Goal: Navigation & Orientation: Find specific page/section

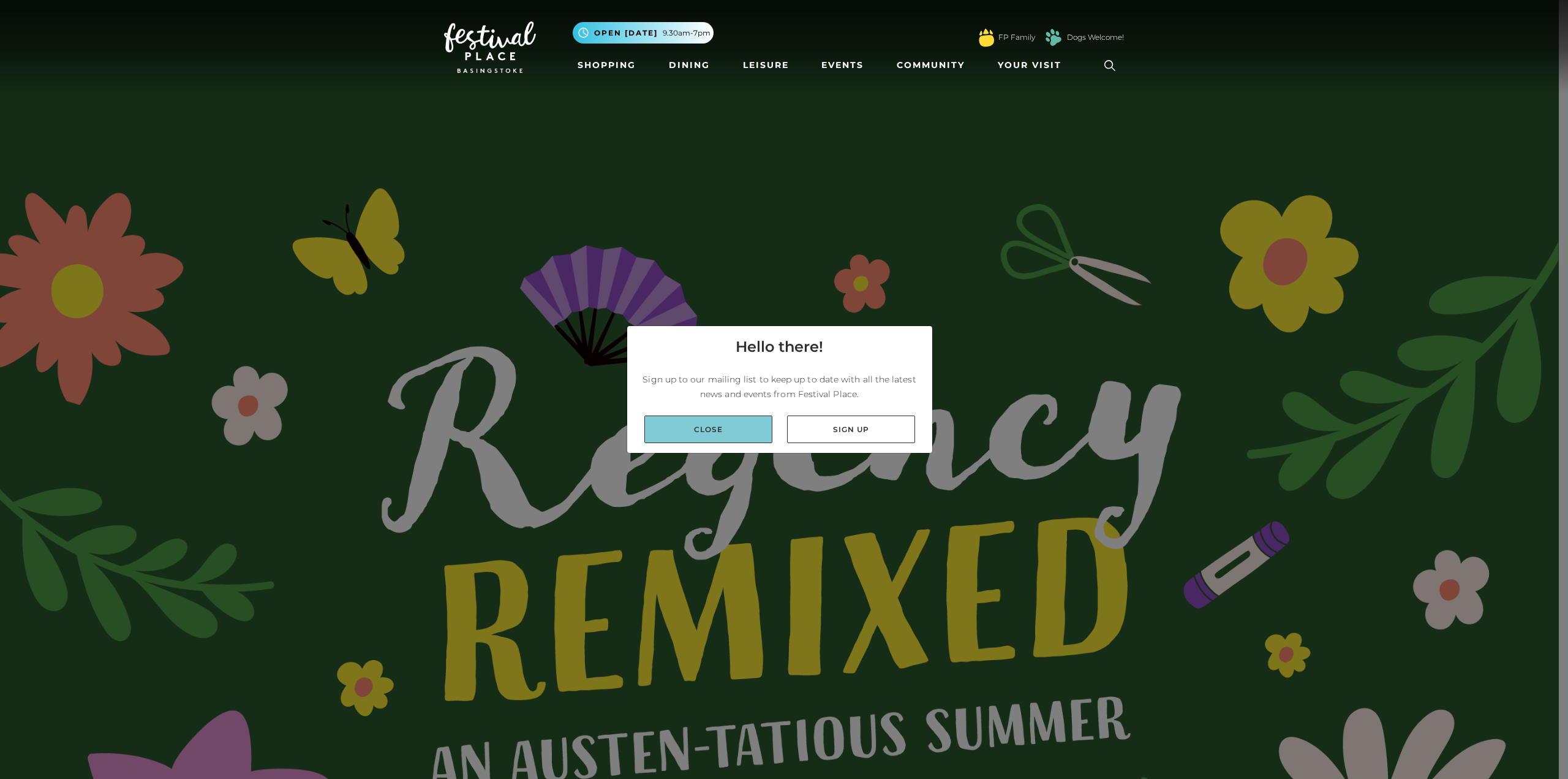
click at [734, 424] on link "Close" at bounding box center [708, 429] width 128 height 28
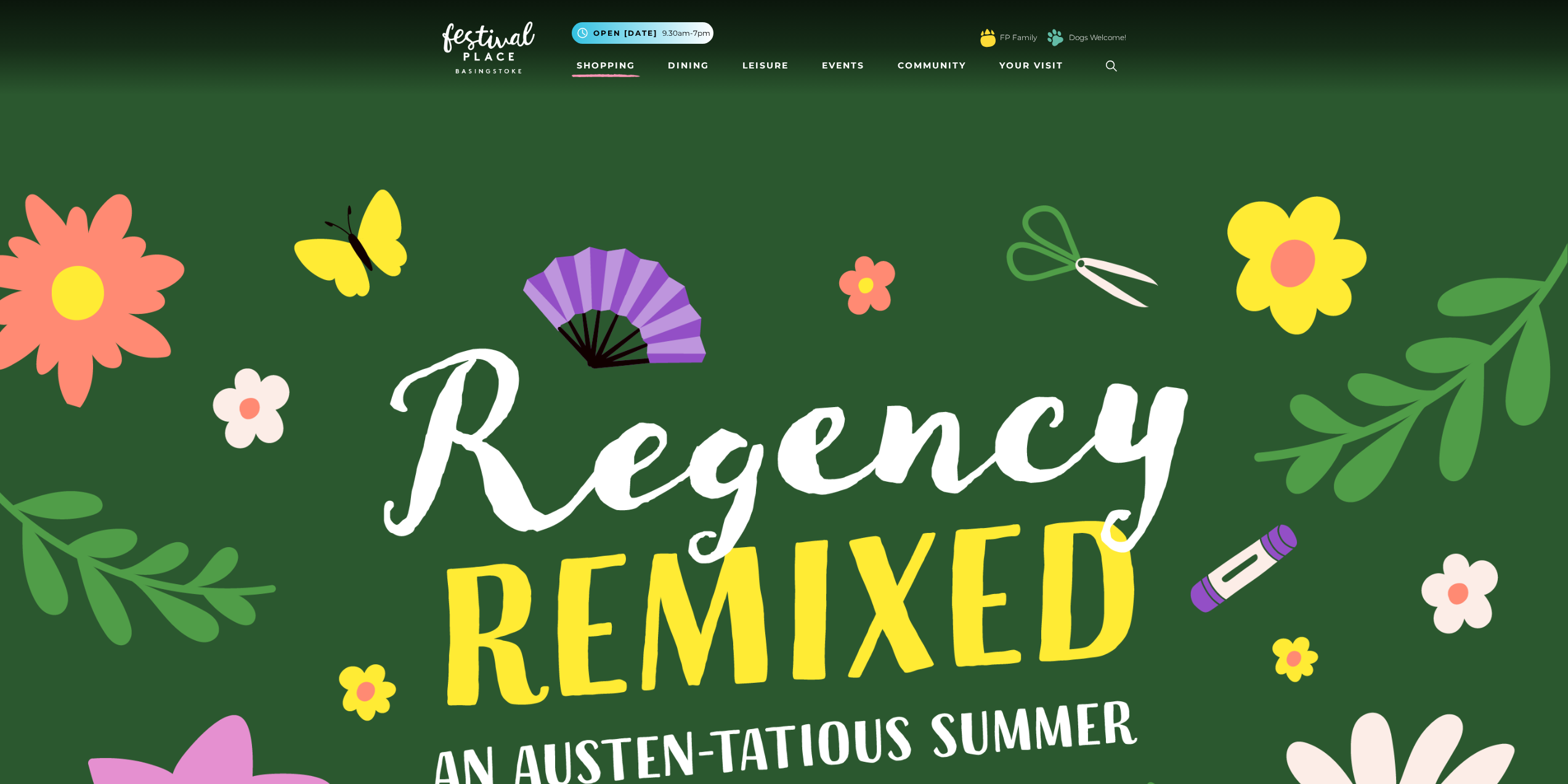
click at [620, 73] on link "Shopping" at bounding box center [606, 65] width 69 height 23
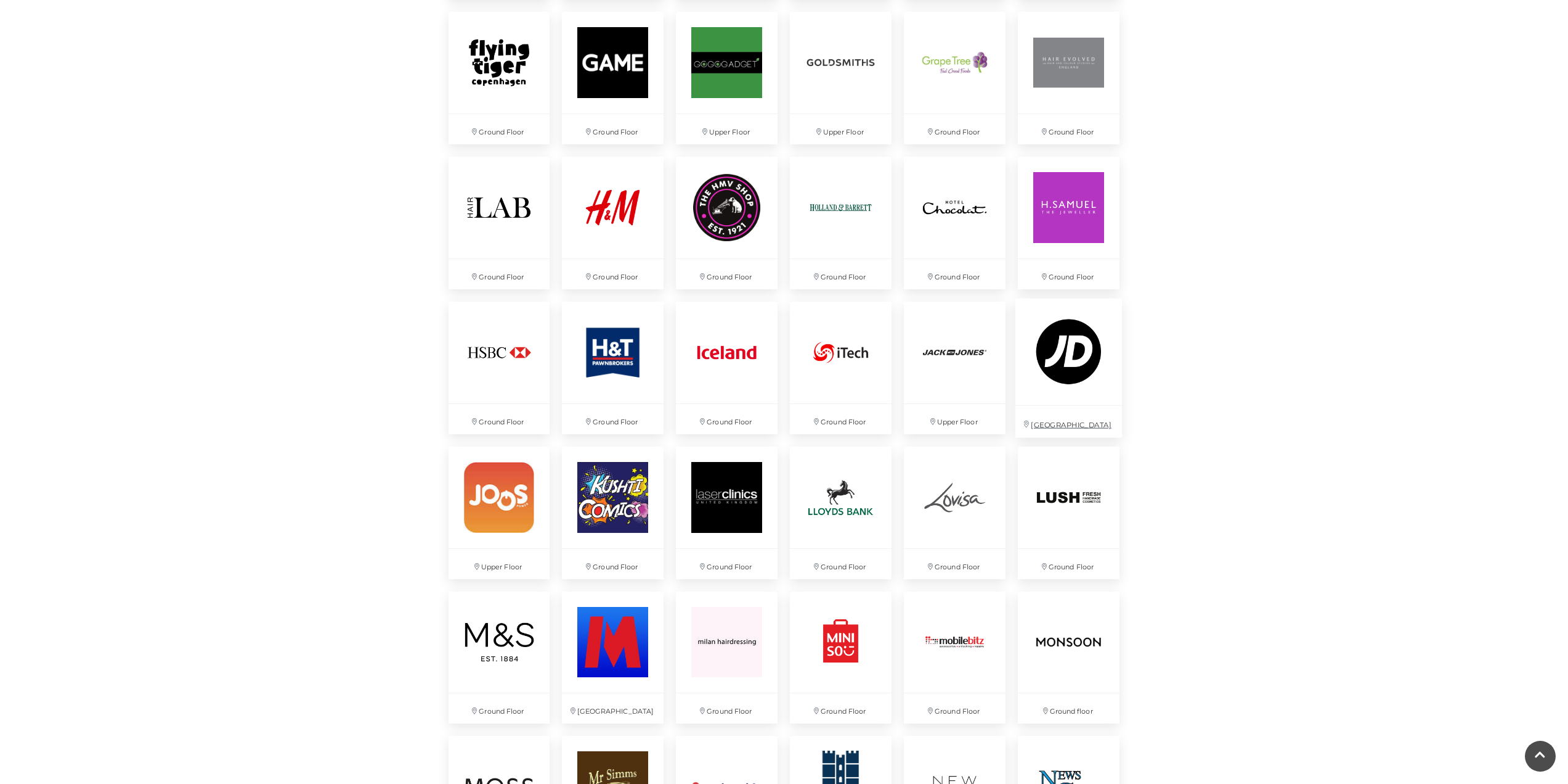
scroll to position [1665, 0]
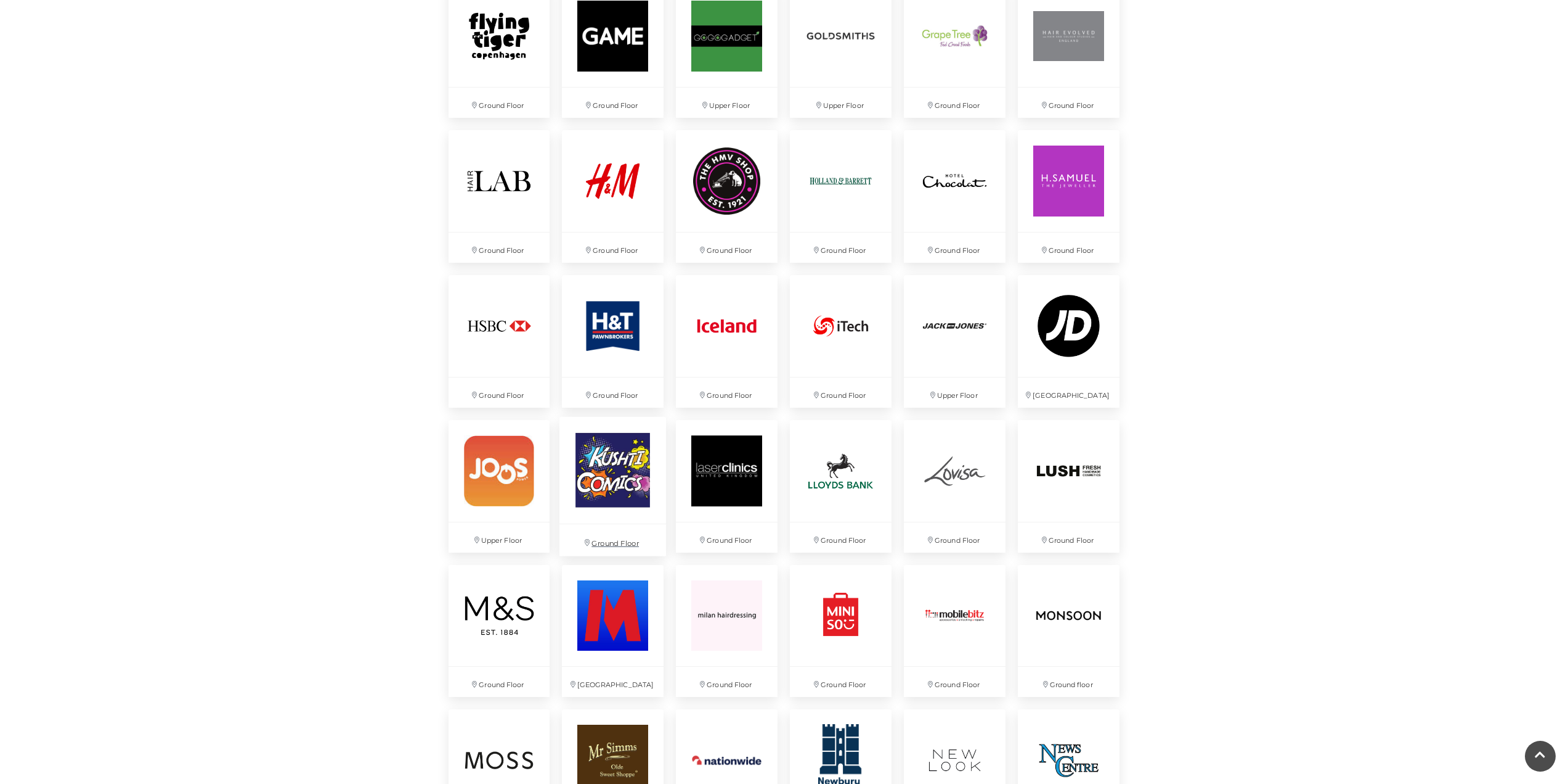
click at [563, 478] on img at bounding box center [613, 469] width 107 height 107
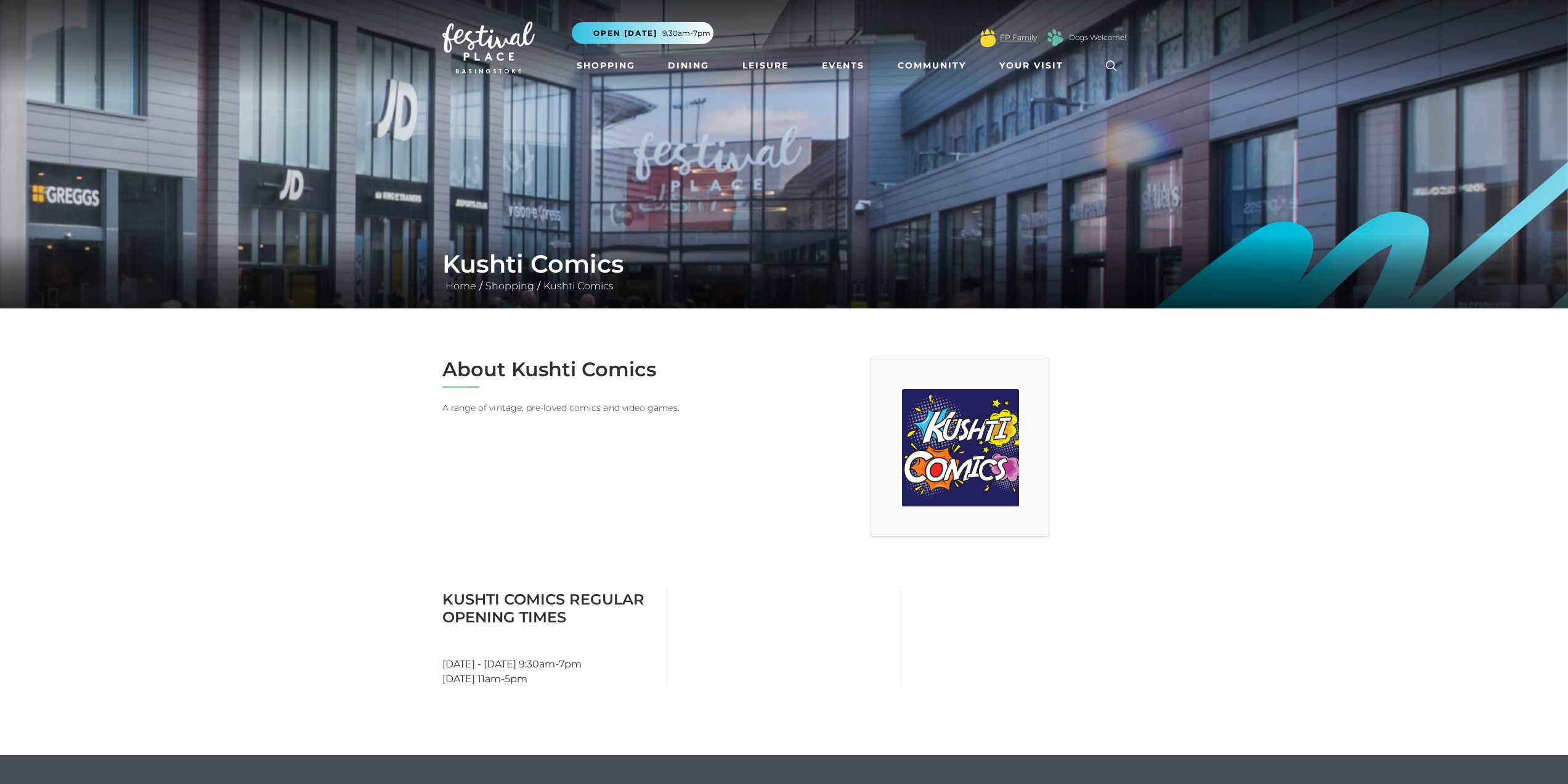
click at [1014, 39] on link "FP Family" at bounding box center [1018, 37] width 37 height 11
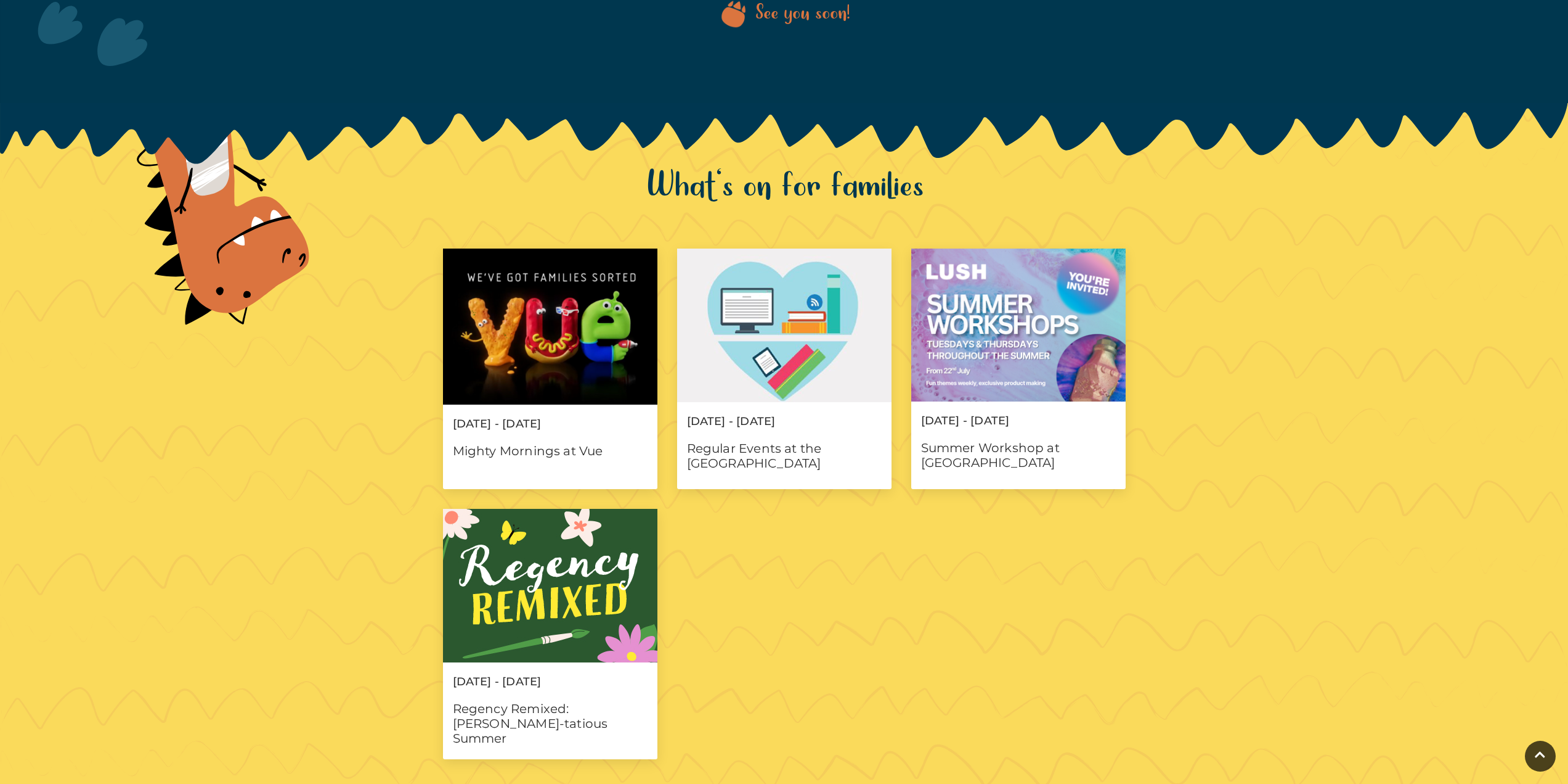
scroll to position [1172, 0]
